Goal: Check status: Check status

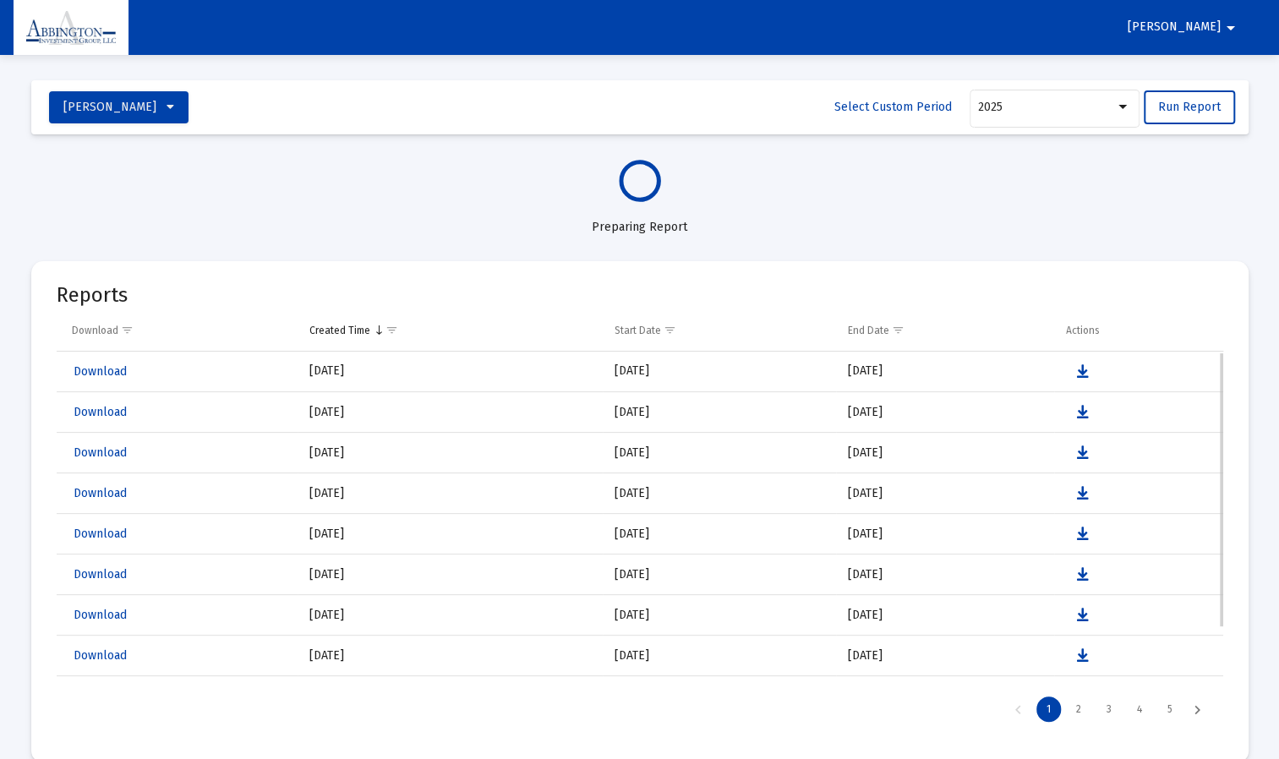
select select "View all"
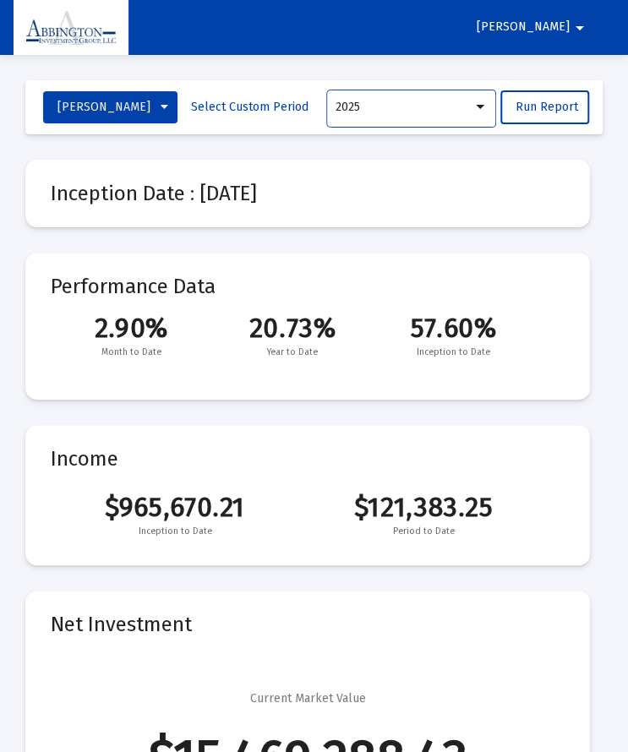
click at [470, 102] on div "2025" at bounding box center [404, 108] width 137 height 14
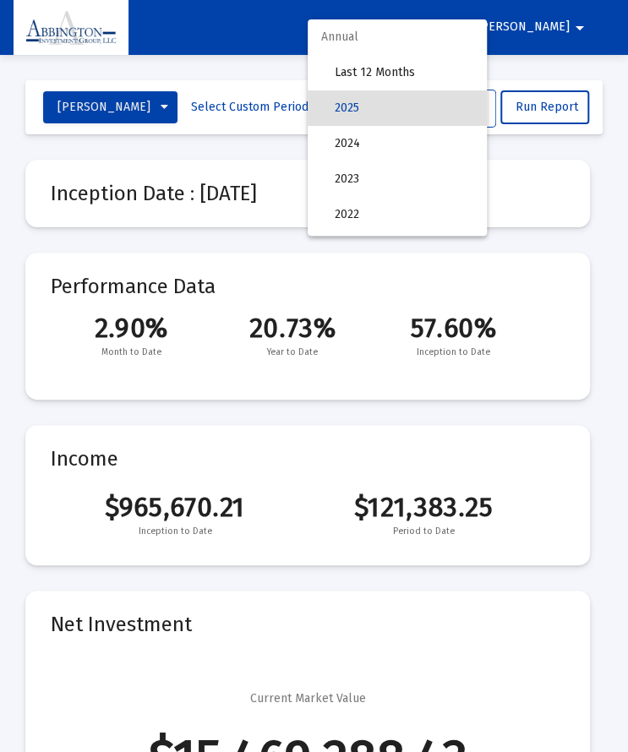
click at [285, 92] on div at bounding box center [314, 376] width 628 height 752
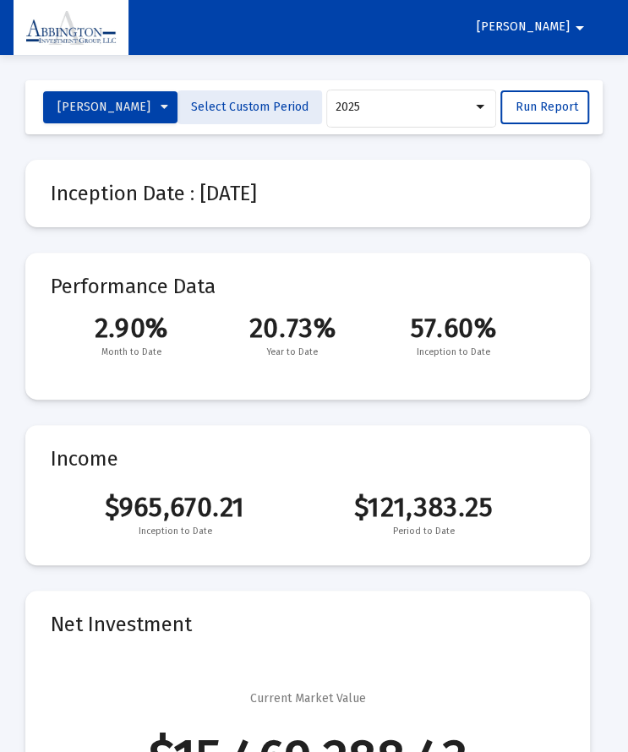
click at [272, 112] on span "Select Custom Period" at bounding box center [250, 107] width 118 height 14
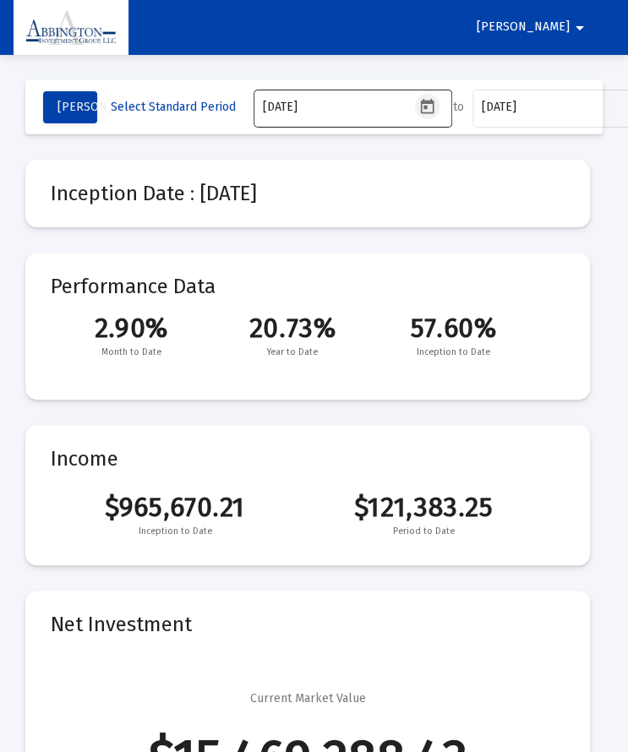
click at [424, 101] on icon "Open calendar" at bounding box center [427, 105] width 14 height 15
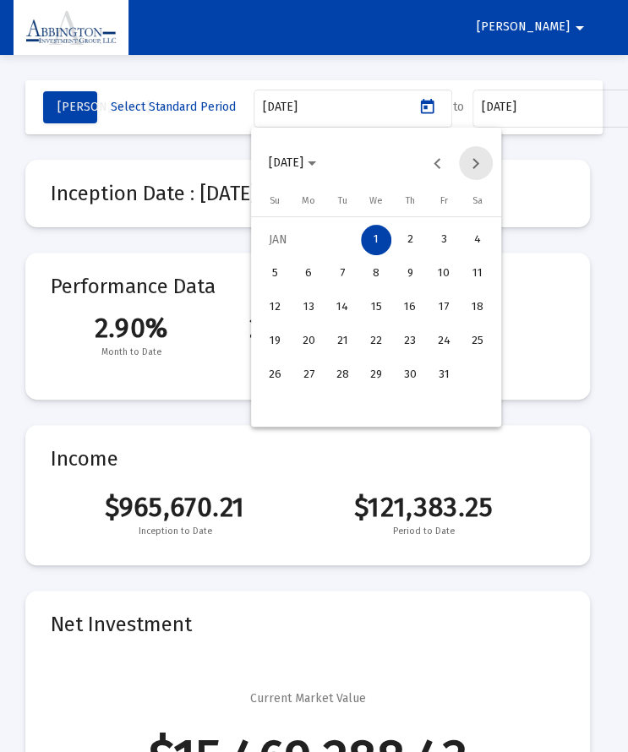
click at [481, 162] on button "Next month" at bounding box center [476, 163] width 34 height 34
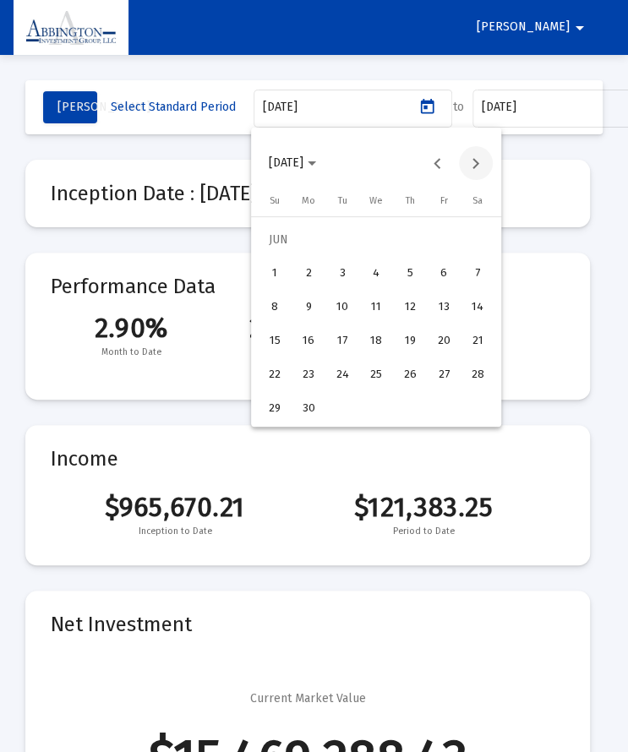
click at [481, 162] on button "Next month" at bounding box center [476, 163] width 34 height 34
click at [333, 272] on div "1" at bounding box center [342, 274] width 30 height 30
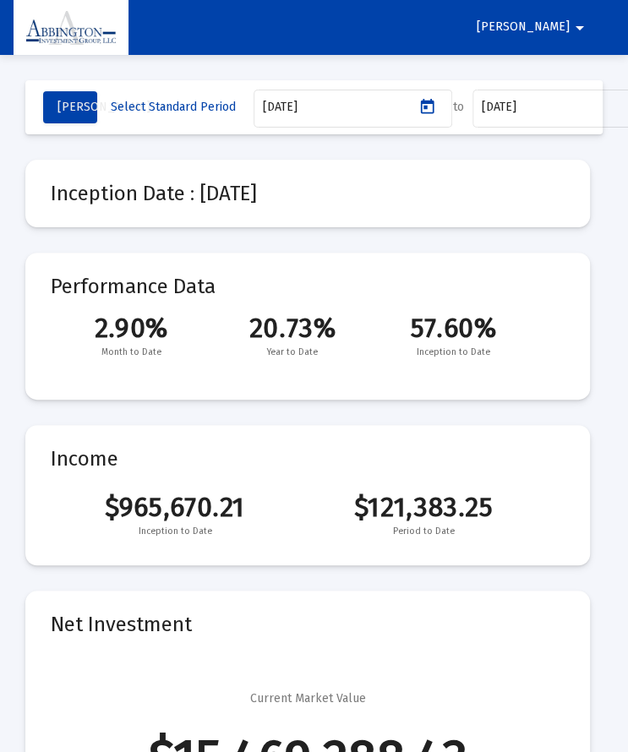
type input "[DATE]"
click at [580, 112] on input "[DATE]" at bounding box center [557, 108] width 152 height 14
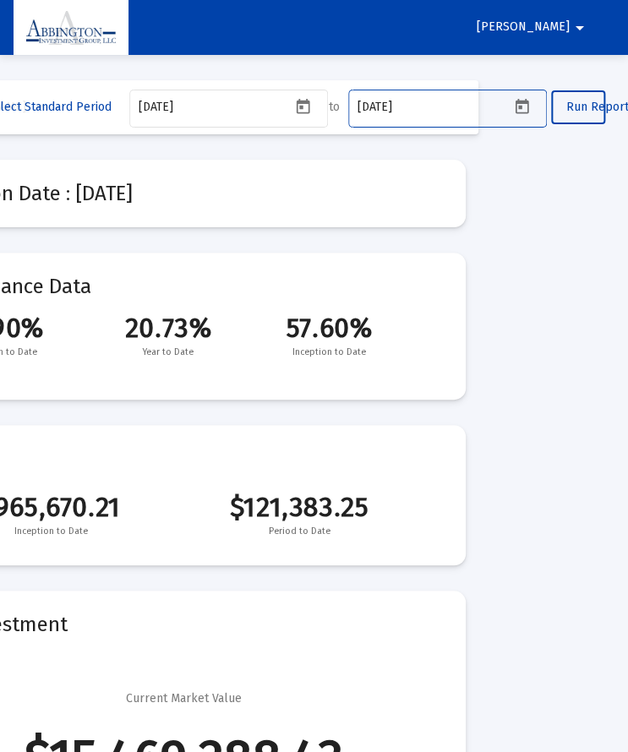
scroll to position [0, 127]
click at [517, 103] on icon "Open calendar" at bounding box center [522, 105] width 14 height 15
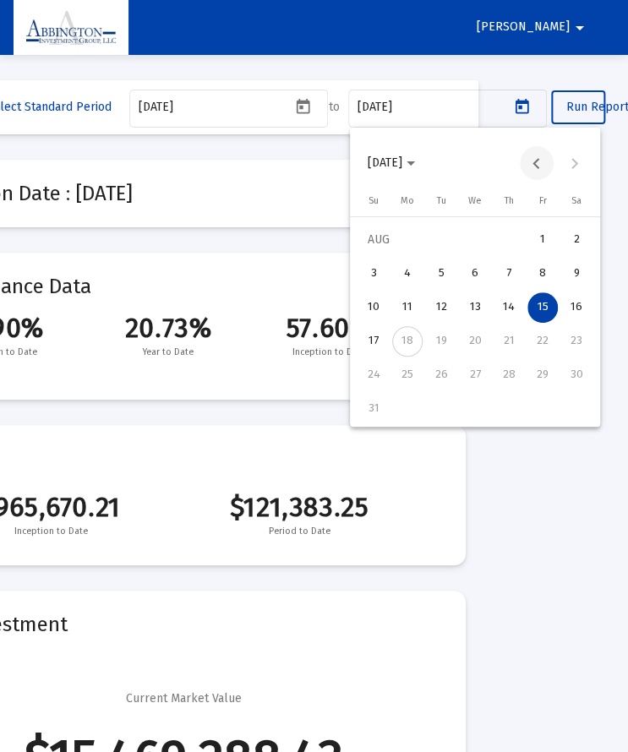
click at [540, 156] on button "Previous month" at bounding box center [537, 163] width 34 height 34
click at [509, 404] on div "31" at bounding box center [509, 409] width 30 height 30
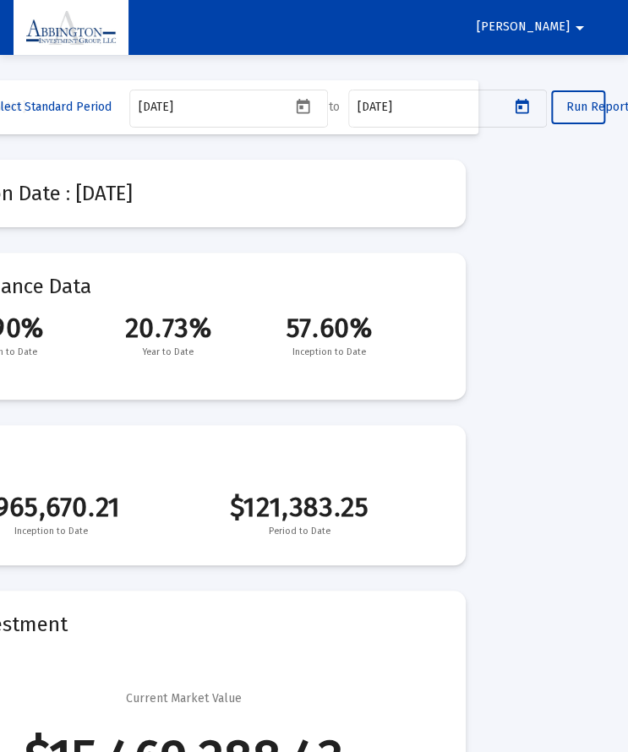
type input "[DATE]"
click at [610, 113] on span "Run Report" at bounding box center [597, 107] width 63 height 14
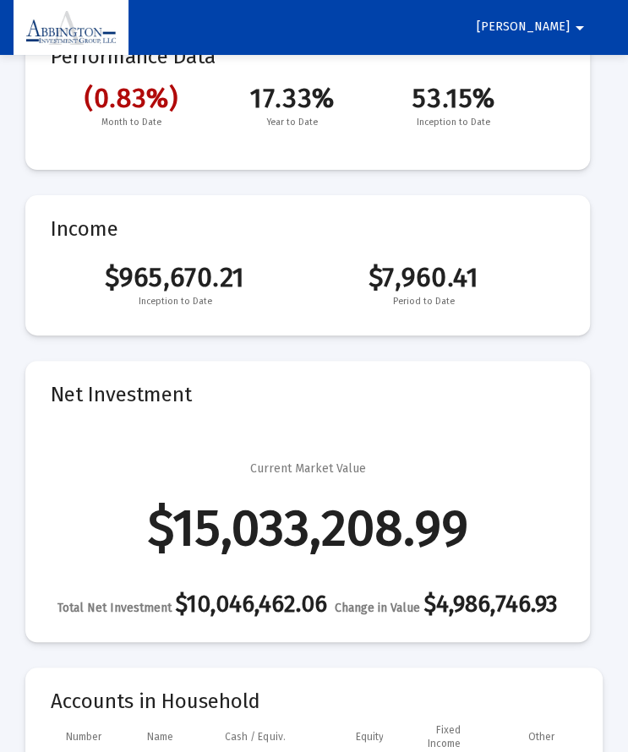
scroll to position [0, 0]
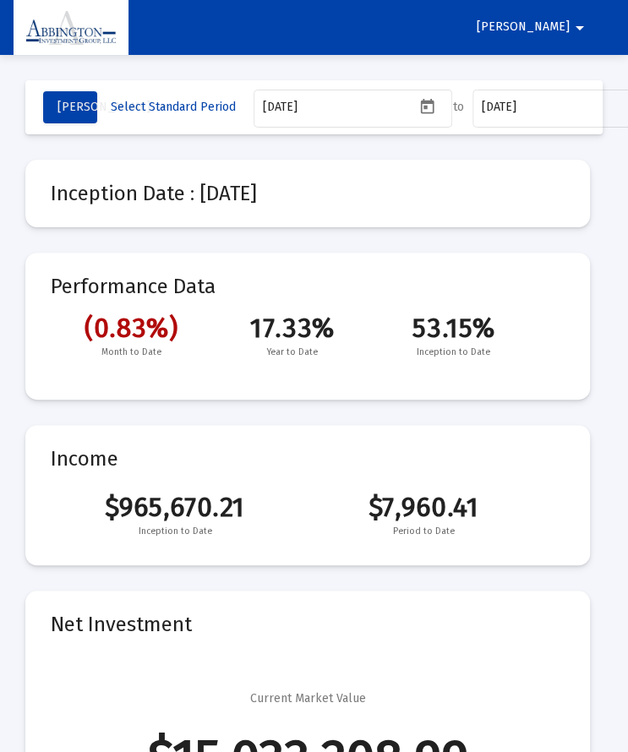
click at [345, 243] on div "Inception Date : [DATE] Performance Data (0.83%) 17.33% 53.15% Month to Date Ye…" at bounding box center [307, 363] width 565 height 406
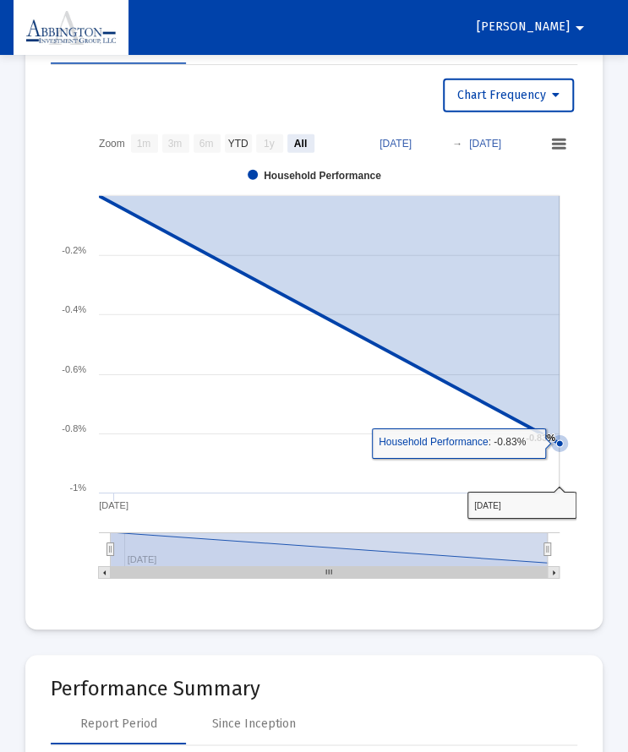
scroll to position [1314, 0]
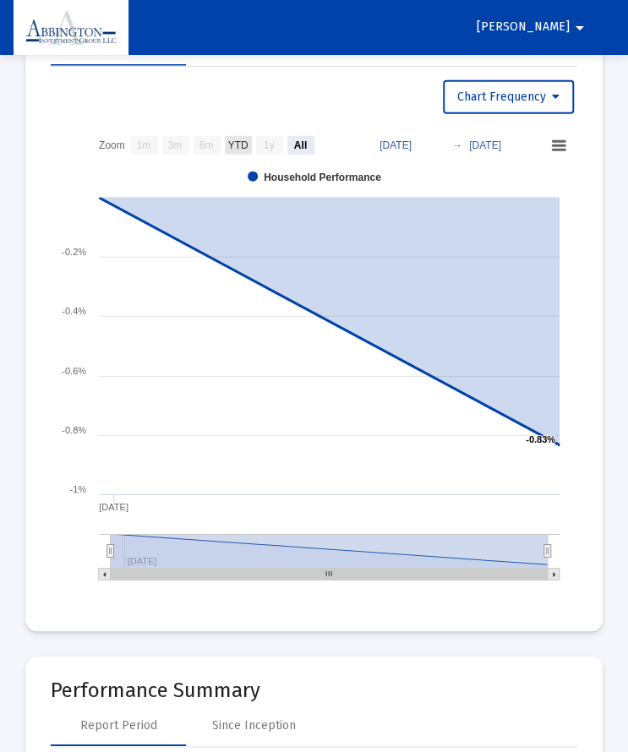
click at [238, 152] on text "YTD" at bounding box center [238, 146] width 20 height 12
select select "View year to date"
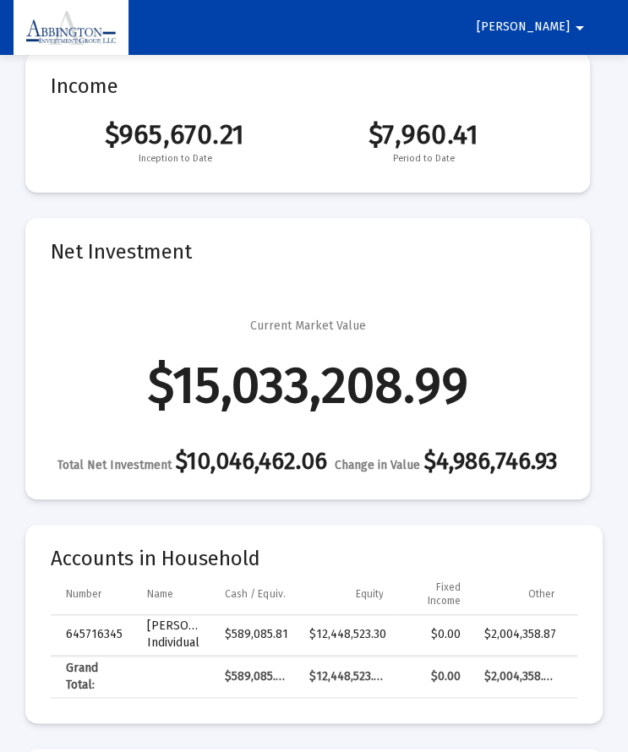
scroll to position [0, 0]
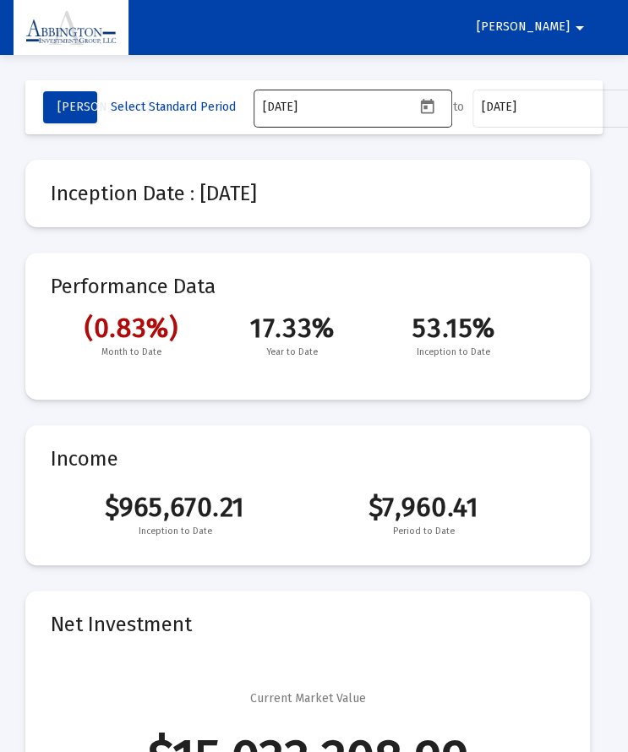
click at [428, 107] on icon "Open calendar" at bounding box center [428, 107] width 18 height 18
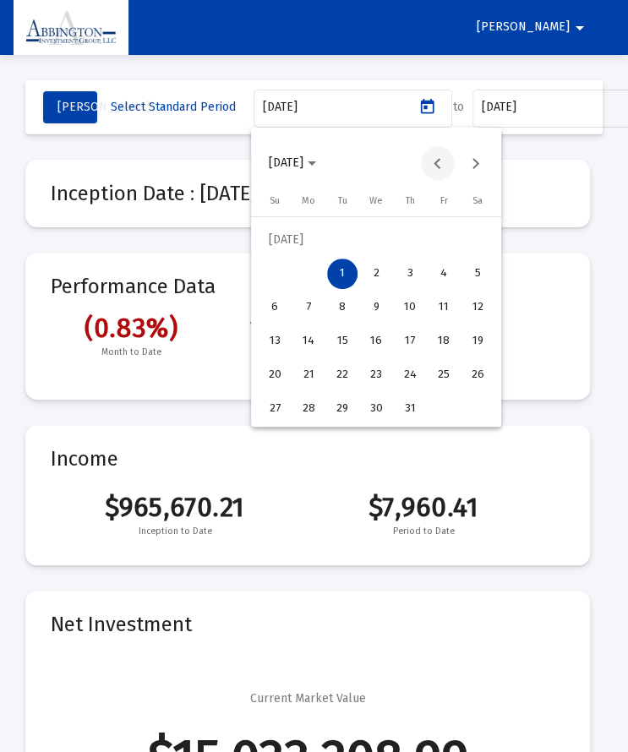
click at [429, 161] on button "Previous month" at bounding box center [438, 163] width 34 height 34
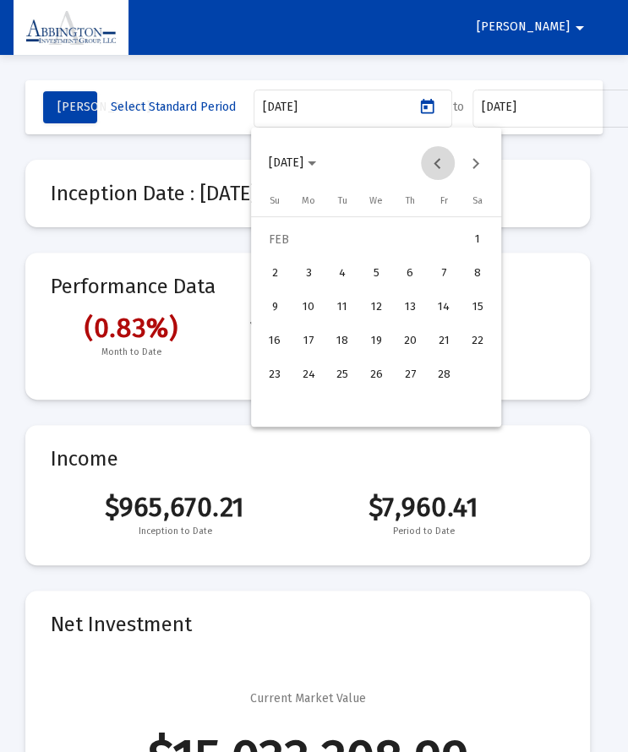
click at [429, 161] on button "Previous month" at bounding box center [438, 163] width 34 height 34
click at [478, 161] on button "Next month" at bounding box center [476, 163] width 34 height 34
click at [378, 242] on div "1" at bounding box center [376, 240] width 30 height 30
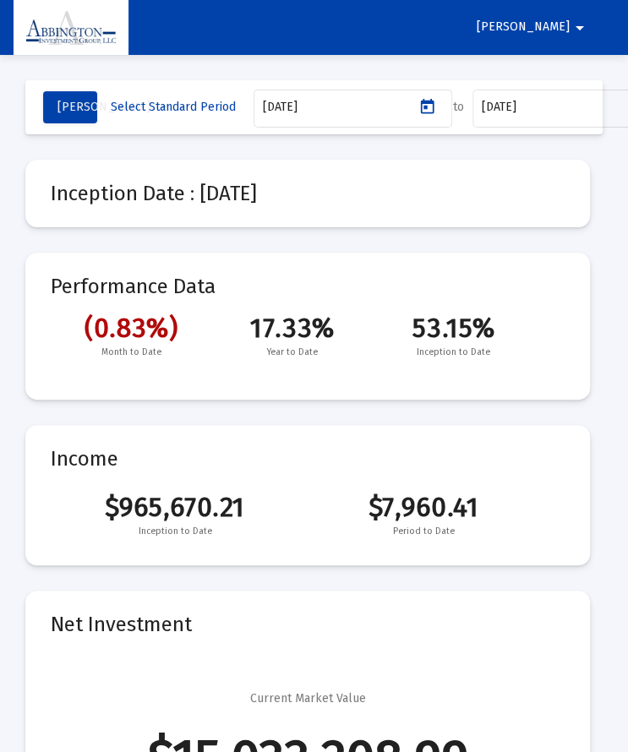
type input "[DATE]"
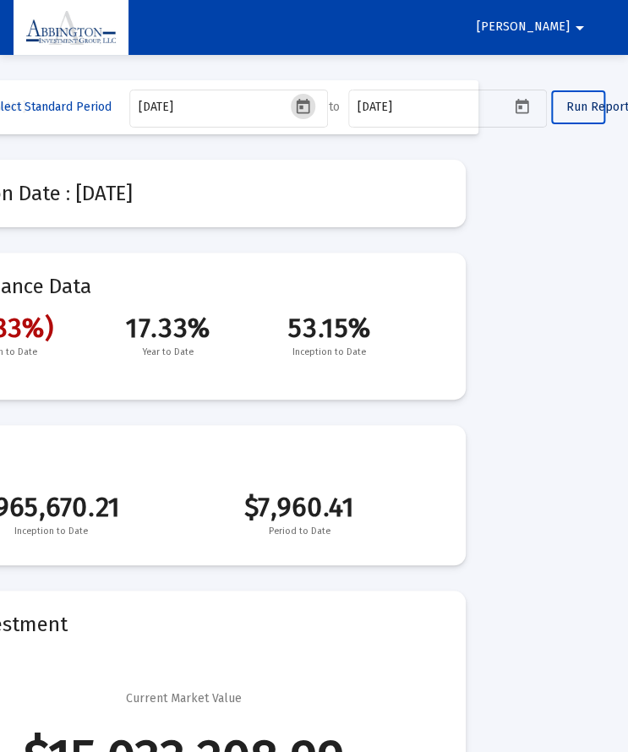
click at [596, 102] on span "Run Report" at bounding box center [597, 107] width 63 height 14
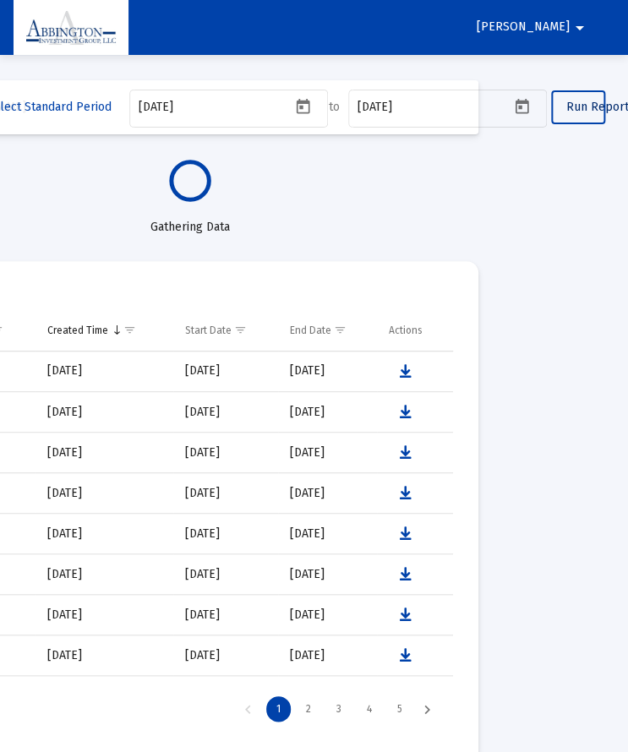
select select "View all"
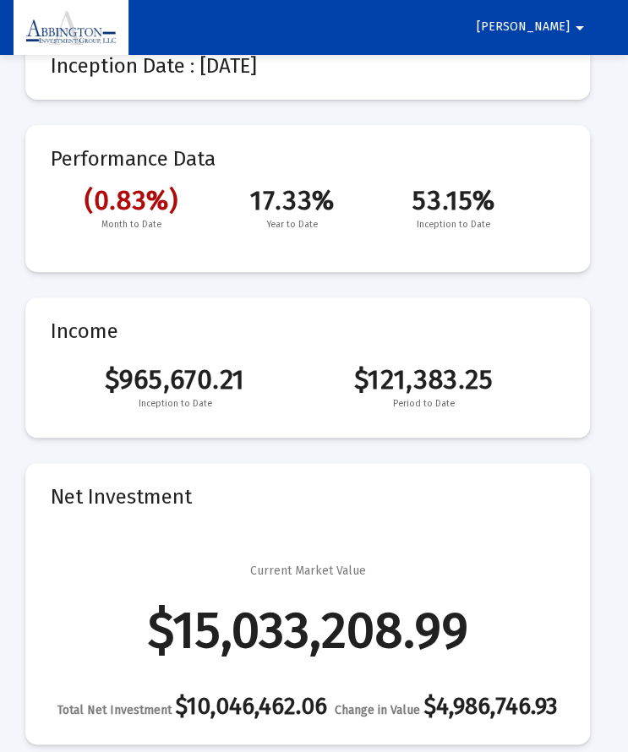
scroll to position [0, 0]
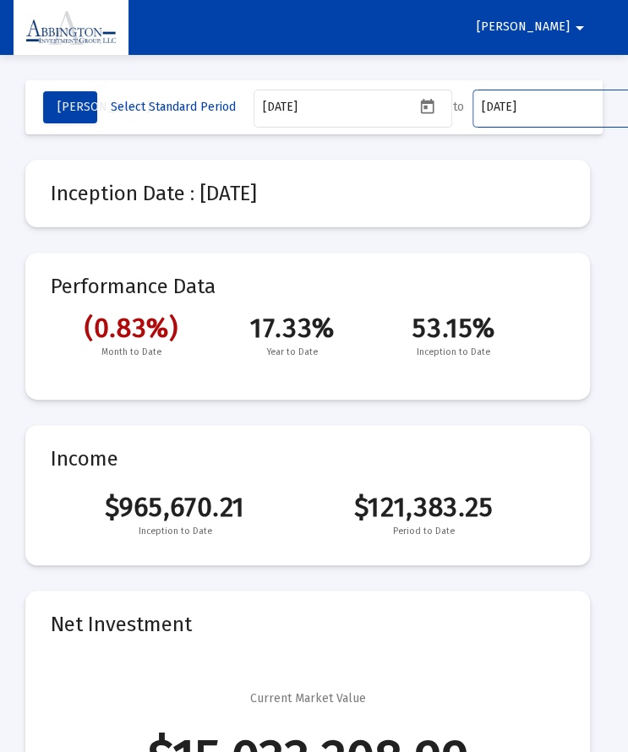
click at [531, 108] on input "[DATE]" at bounding box center [557, 108] width 152 height 14
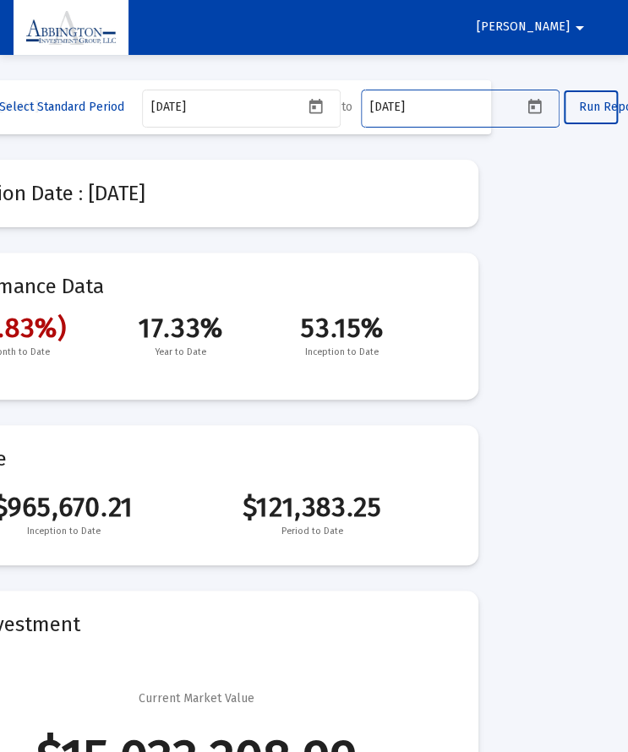
scroll to position [0, 127]
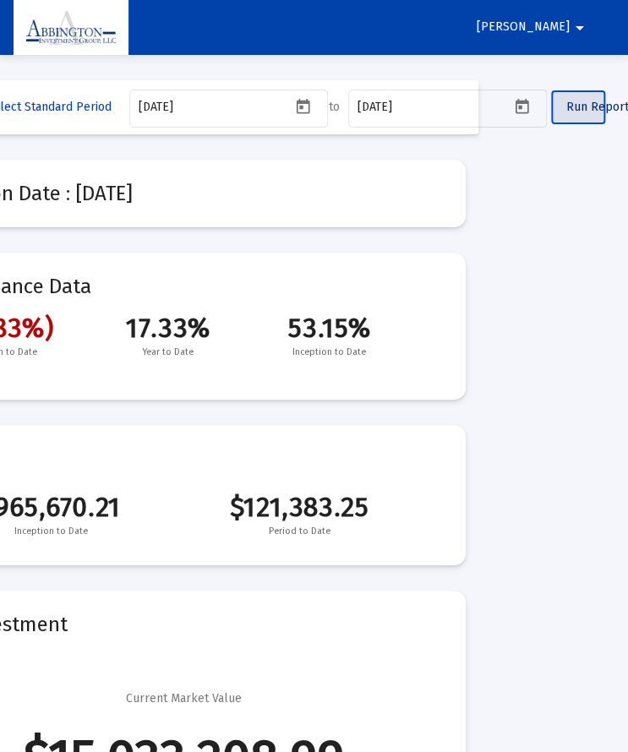
click at [604, 112] on span "Run Report" at bounding box center [597, 107] width 63 height 14
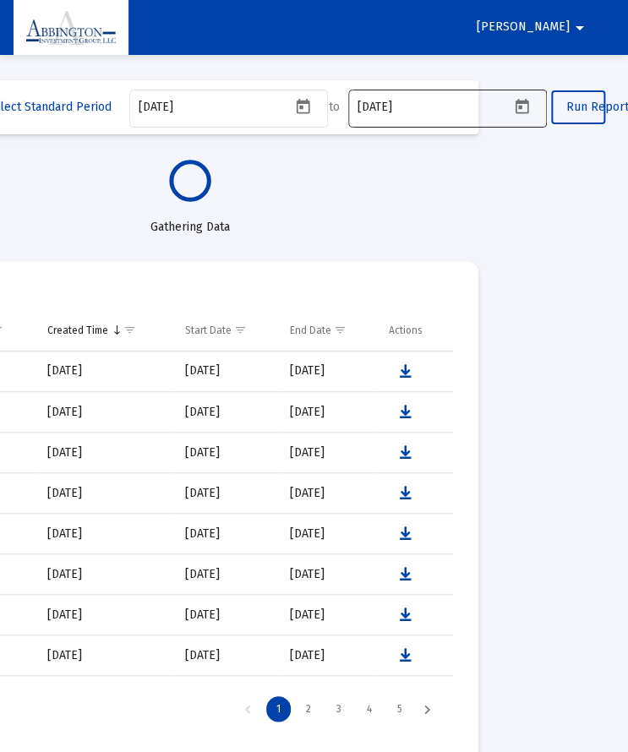
click at [524, 109] on icon "Open calendar" at bounding box center [522, 107] width 18 height 18
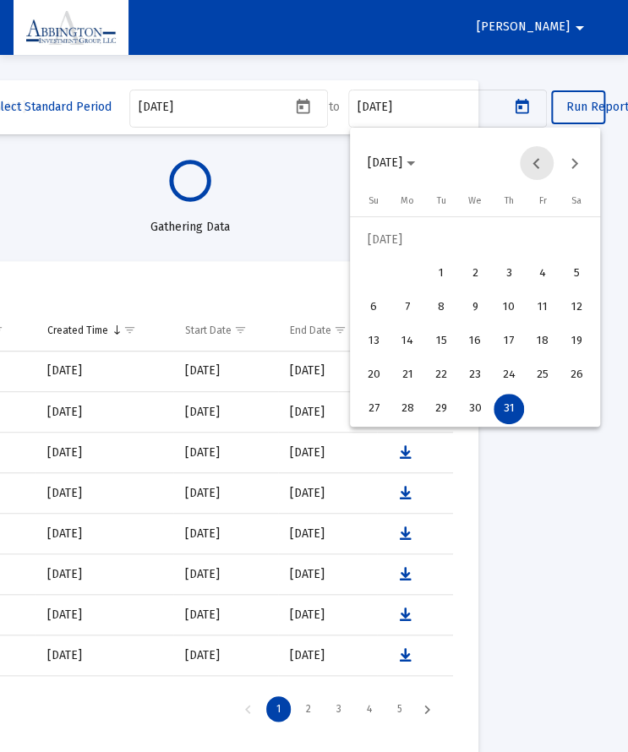
click at [531, 156] on button "Previous month" at bounding box center [537, 163] width 34 height 34
select select "View all"
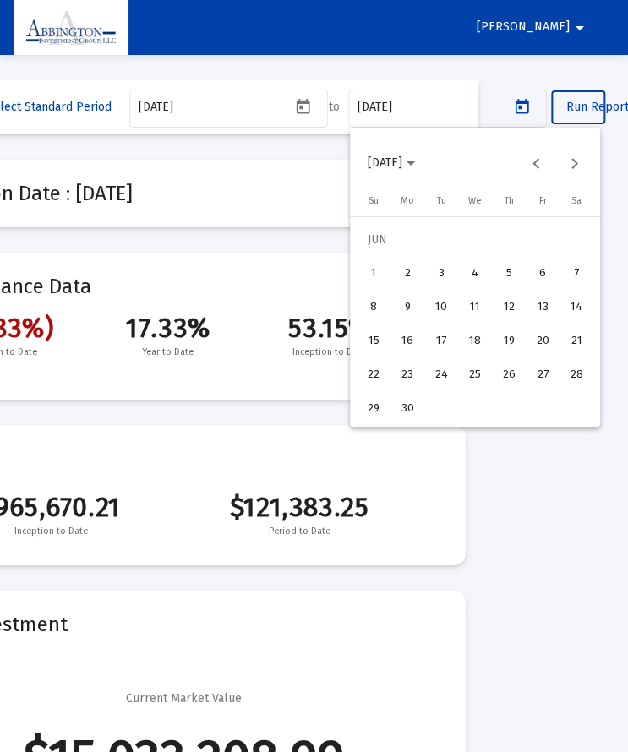
click at [413, 403] on div "30" at bounding box center [407, 409] width 30 height 30
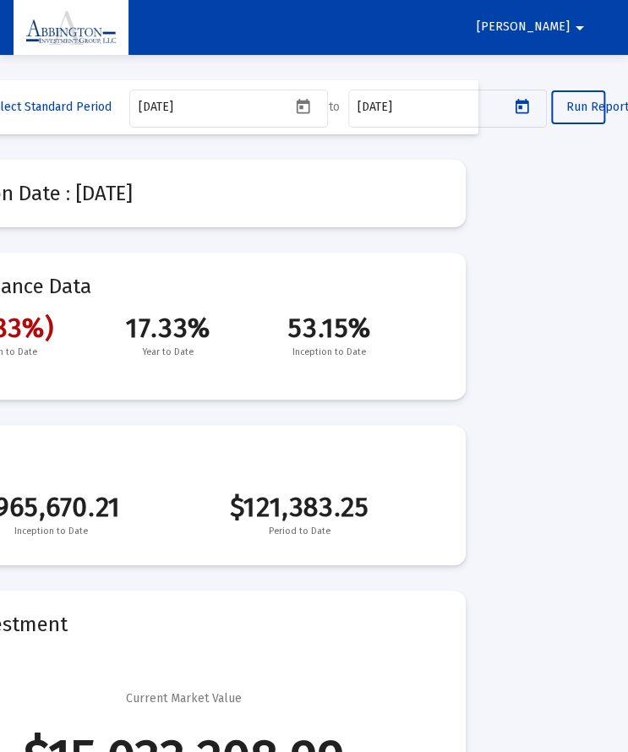
type input "[DATE]"
click at [588, 106] on span "Run Report" at bounding box center [597, 107] width 63 height 14
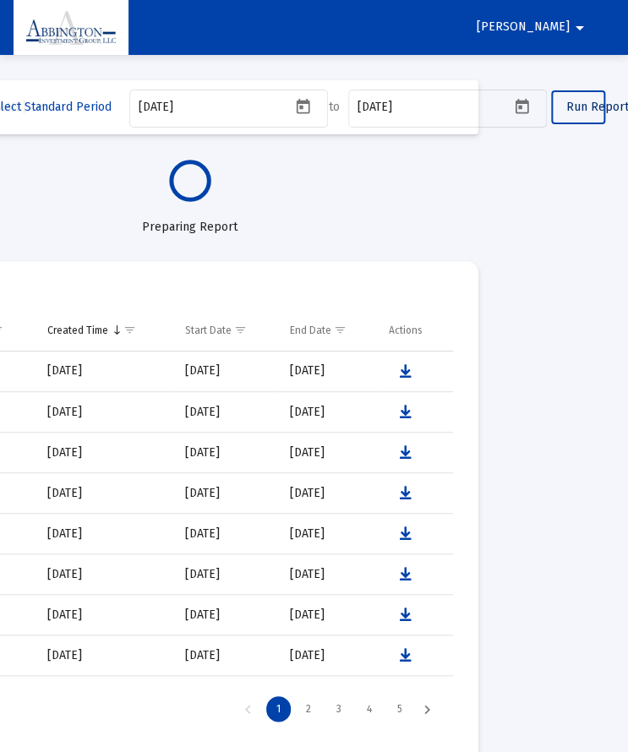
select select "View 6 months"
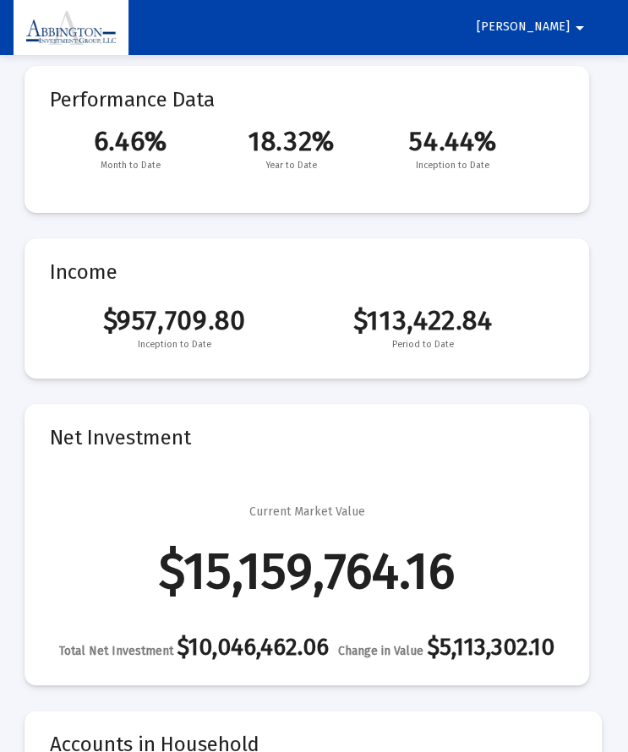
scroll to position [0, 0]
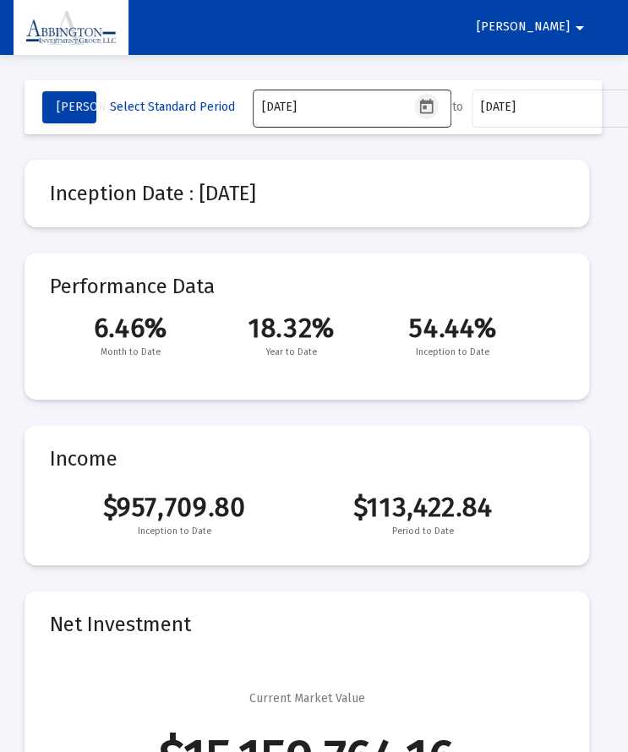
click at [419, 114] on icon "Open calendar" at bounding box center [427, 107] width 18 height 18
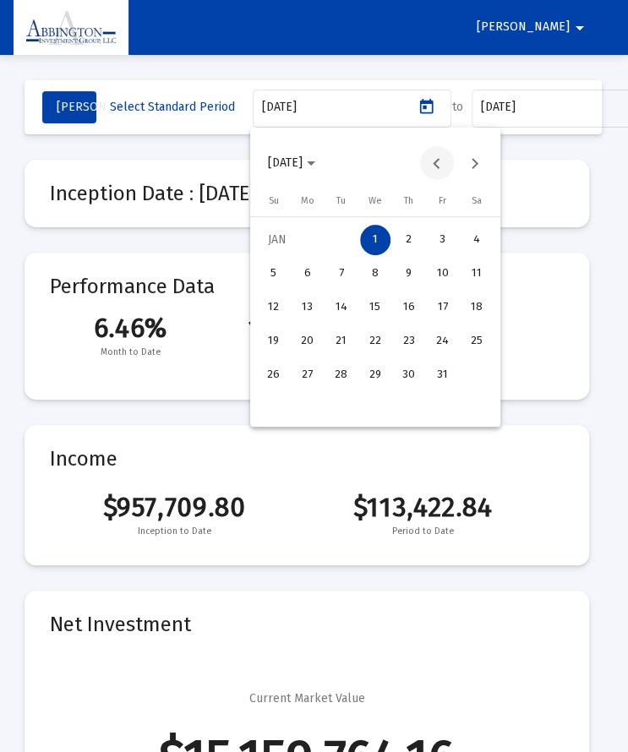
click at [431, 169] on button "Previous month" at bounding box center [437, 163] width 34 height 34
click at [380, 372] on div "25" at bounding box center [375, 375] width 30 height 30
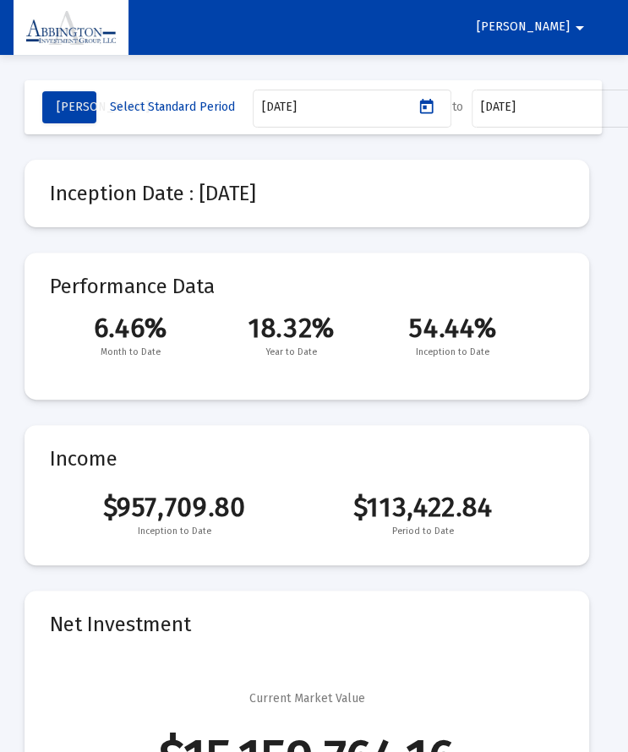
type input "[DATE]"
click at [563, 112] on input "[DATE]" at bounding box center [556, 108] width 152 height 14
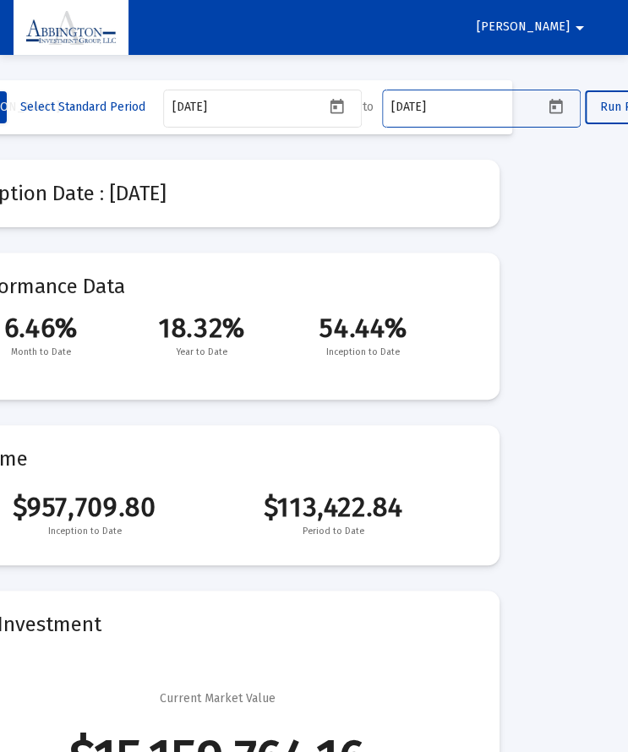
scroll to position [0, 96]
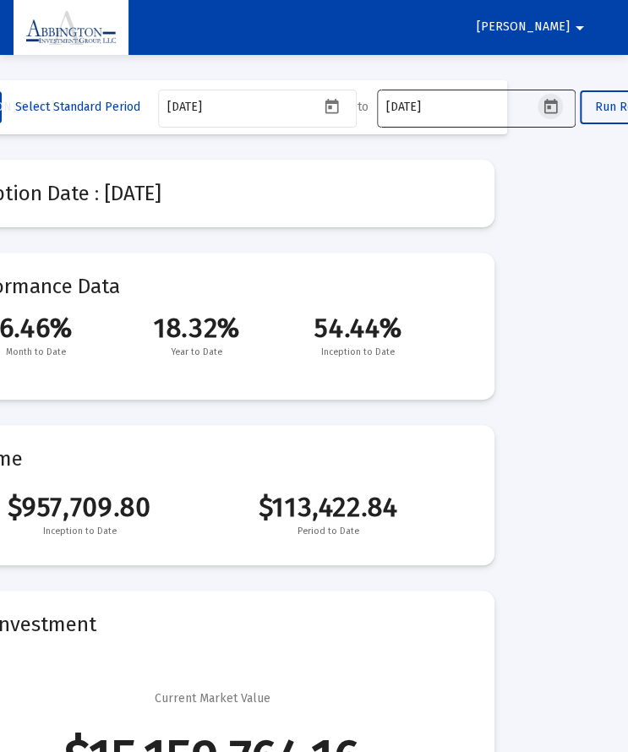
click at [555, 104] on icon "Open calendar" at bounding box center [551, 107] width 18 height 18
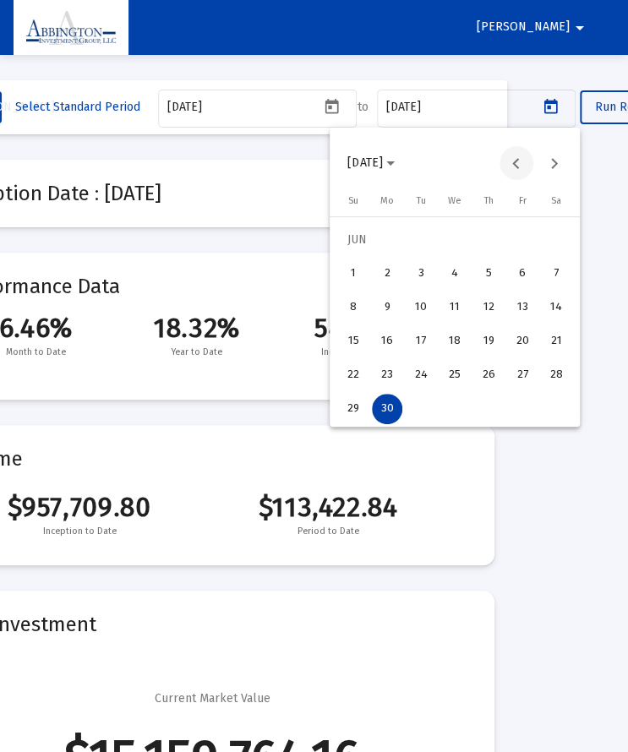
click at [516, 162] on button "Previous month" at bounding box center [517, 163] width 34 height 34
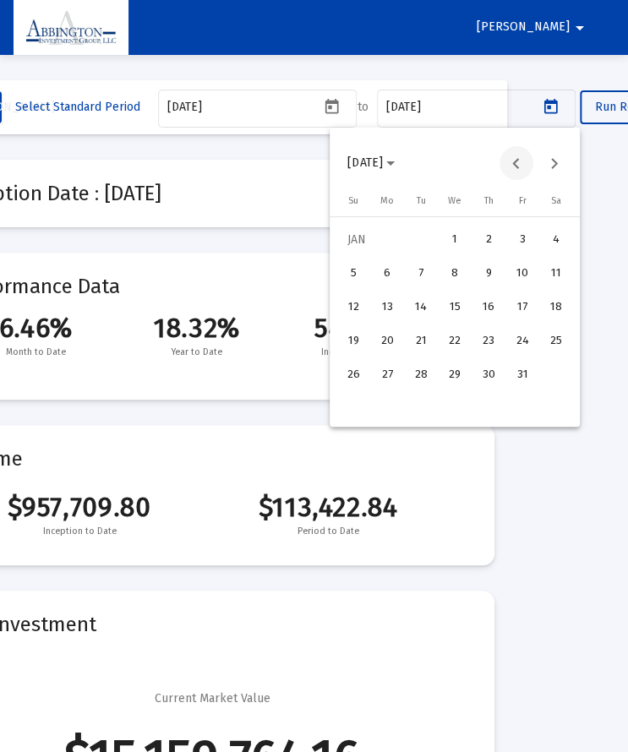
click at [516, 162] on button "Previous month" at bounding box center [517, 163] width 34 height 34
click at [550, 163] on button "Next month" at bounding box center [555, 163] width 34 height 34
click at [419, 412] on div "31" at bounding box center [421, 409] width 30 height 30
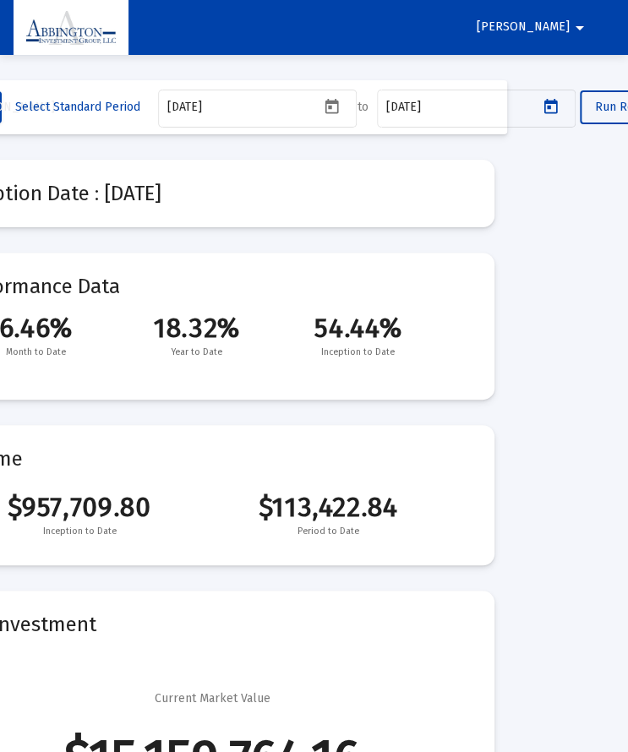
type input "[DATE]"
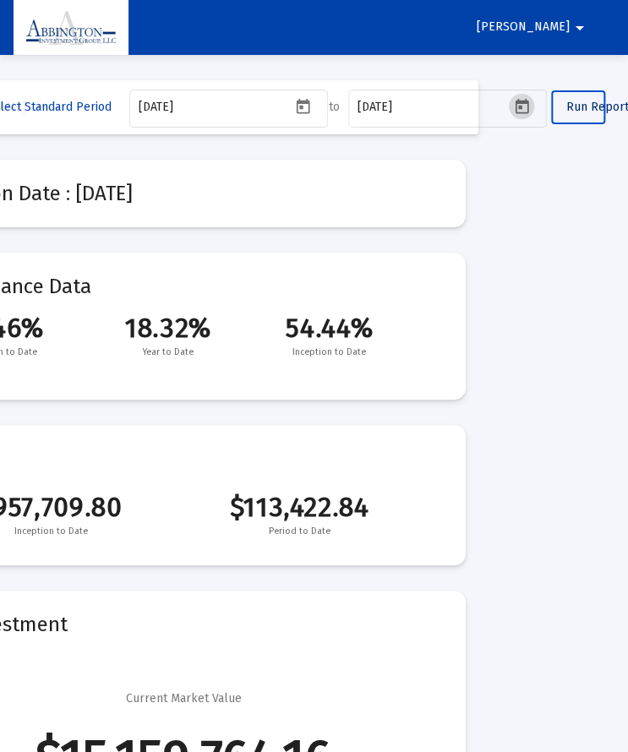
click at [596, 104] on span "Run Report" at bounding box center [597, 107] width 63 height 14
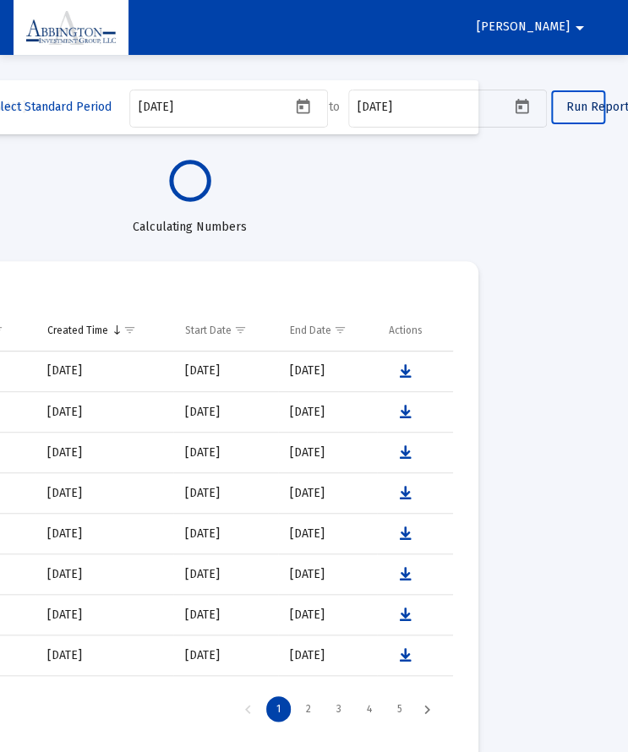
select select "View all"
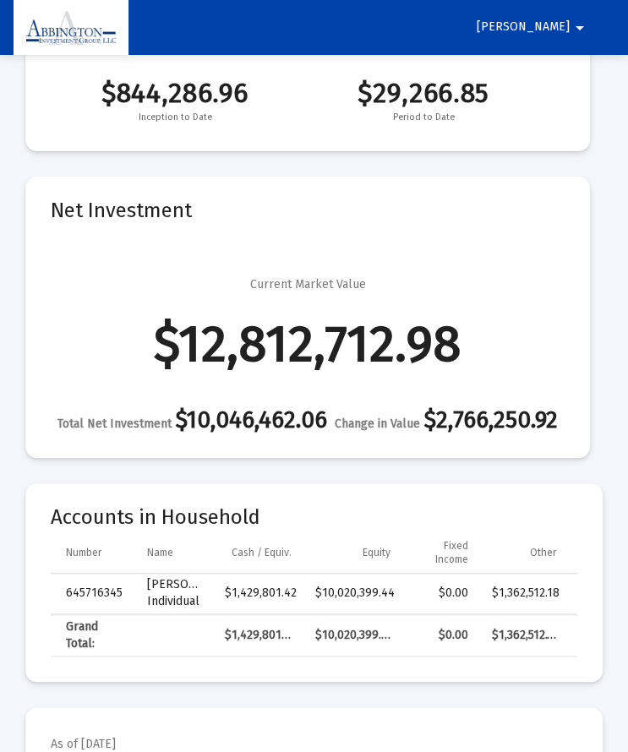
scroll to position [415, 0]
